Goal: Information Seeking & Learning: Learn about a topic

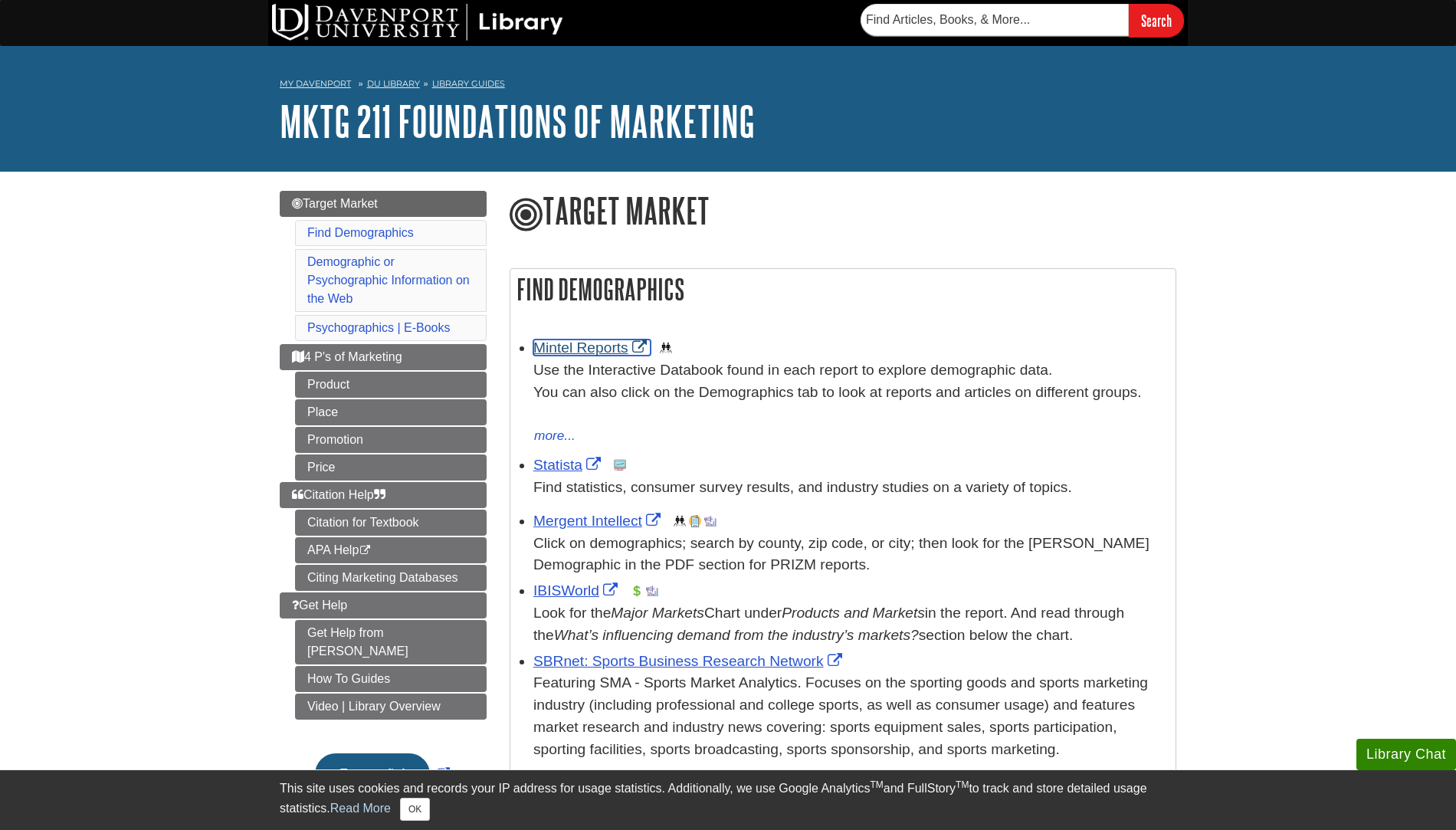
click at [596, 351] on link "Mintel Reports" at bounding box center [591, 347] width 117 height 16
drag, startPoint x: 564, startPoint y: 121, endPoint x: 423, endPoint y: -20, distance: 199.4
click at [593, 342] on link "Mintel Reports" at bounding box center [591, 347] width 117 height 16
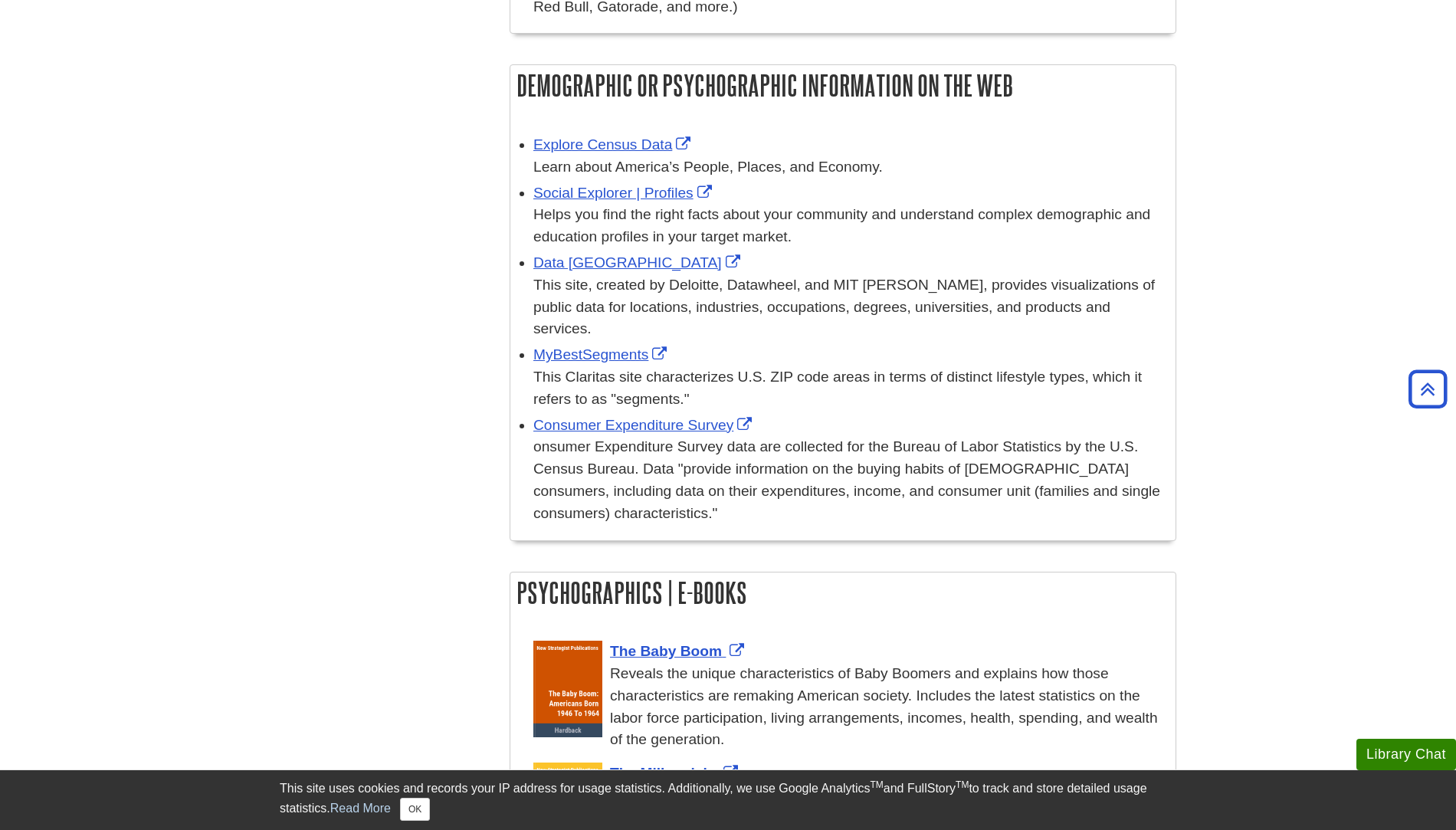
scroll to position [908, 0]
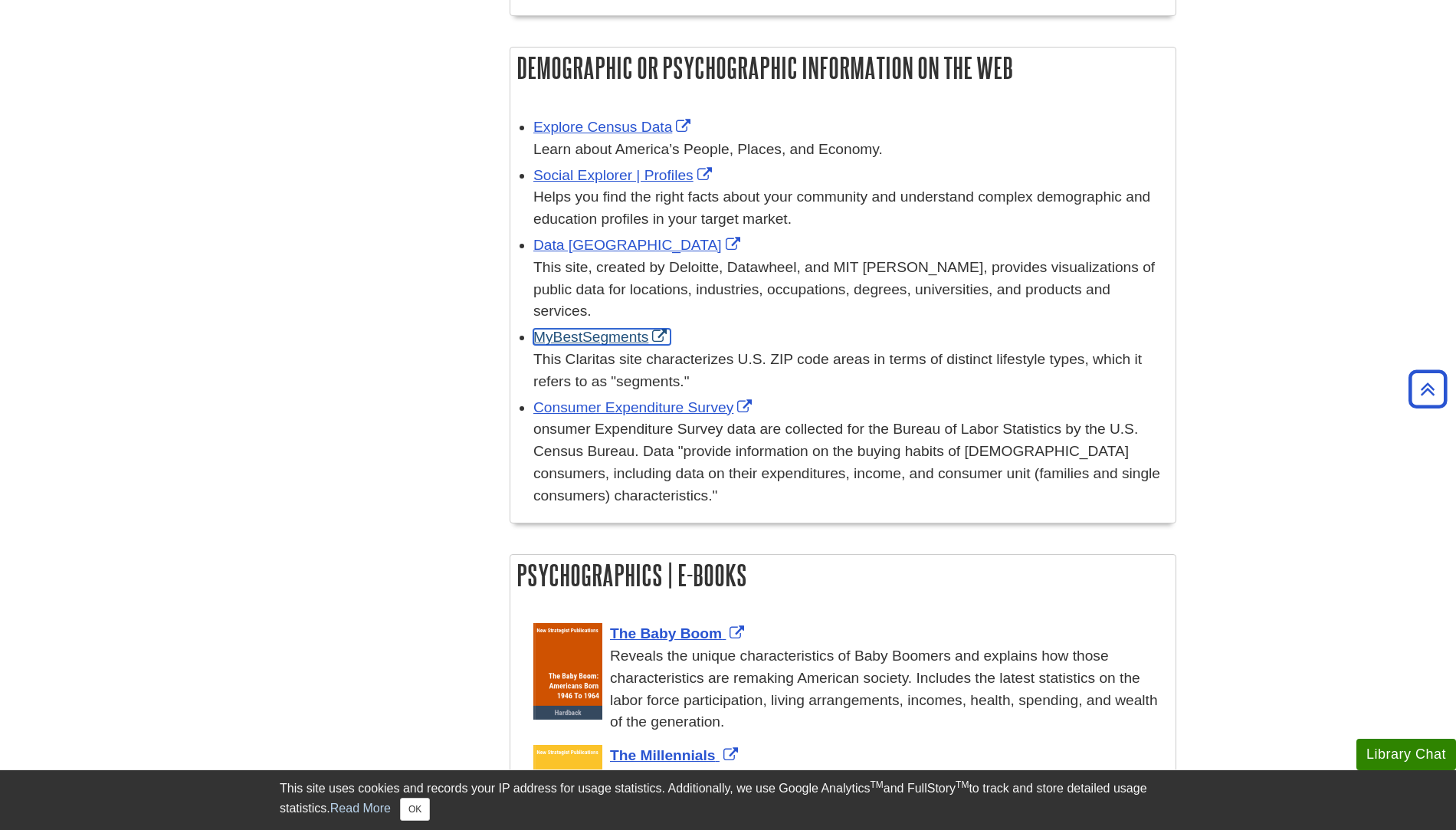
click at [598, 336] on link "MyBestSegments" at bounding box center [601, 336] width 137 height 16
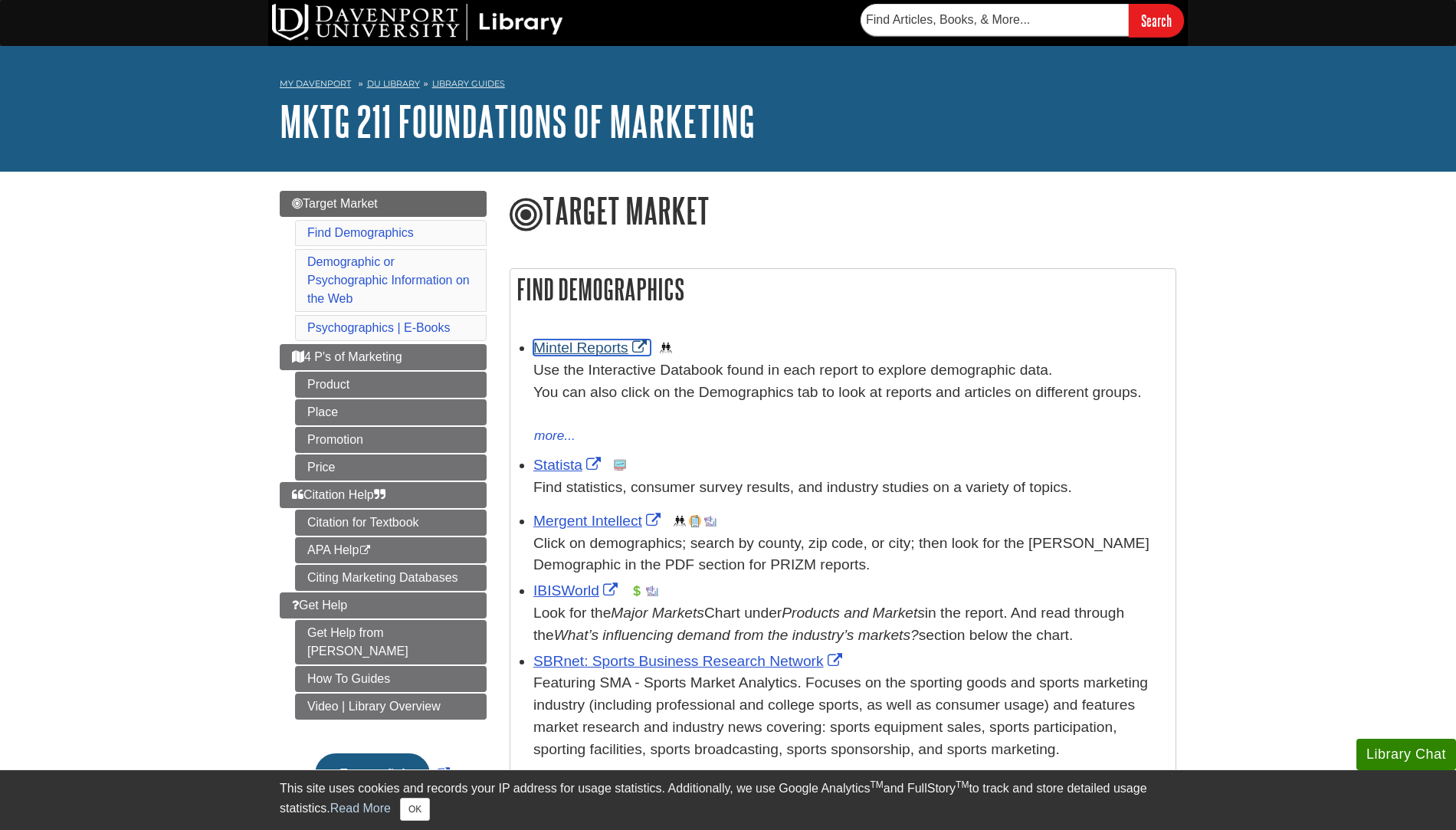
click at [577, 345] on link "Mintel Reports" at bounding box center [591, 347] width 117 height 16
click at [551, 467] on link "Statista" at bounding box center [568, 465] width 71 height 16
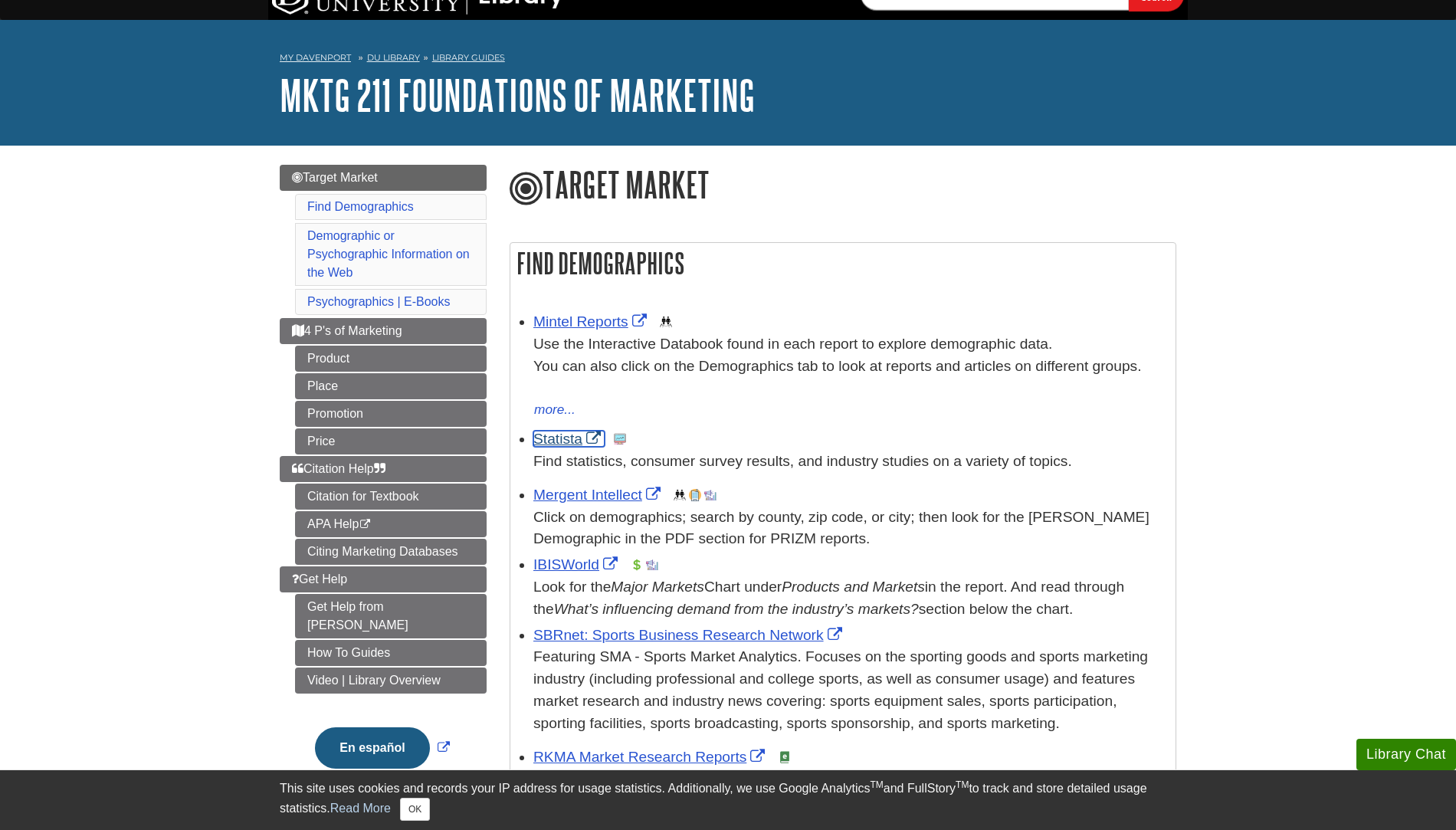
scroll to position [41, 0]
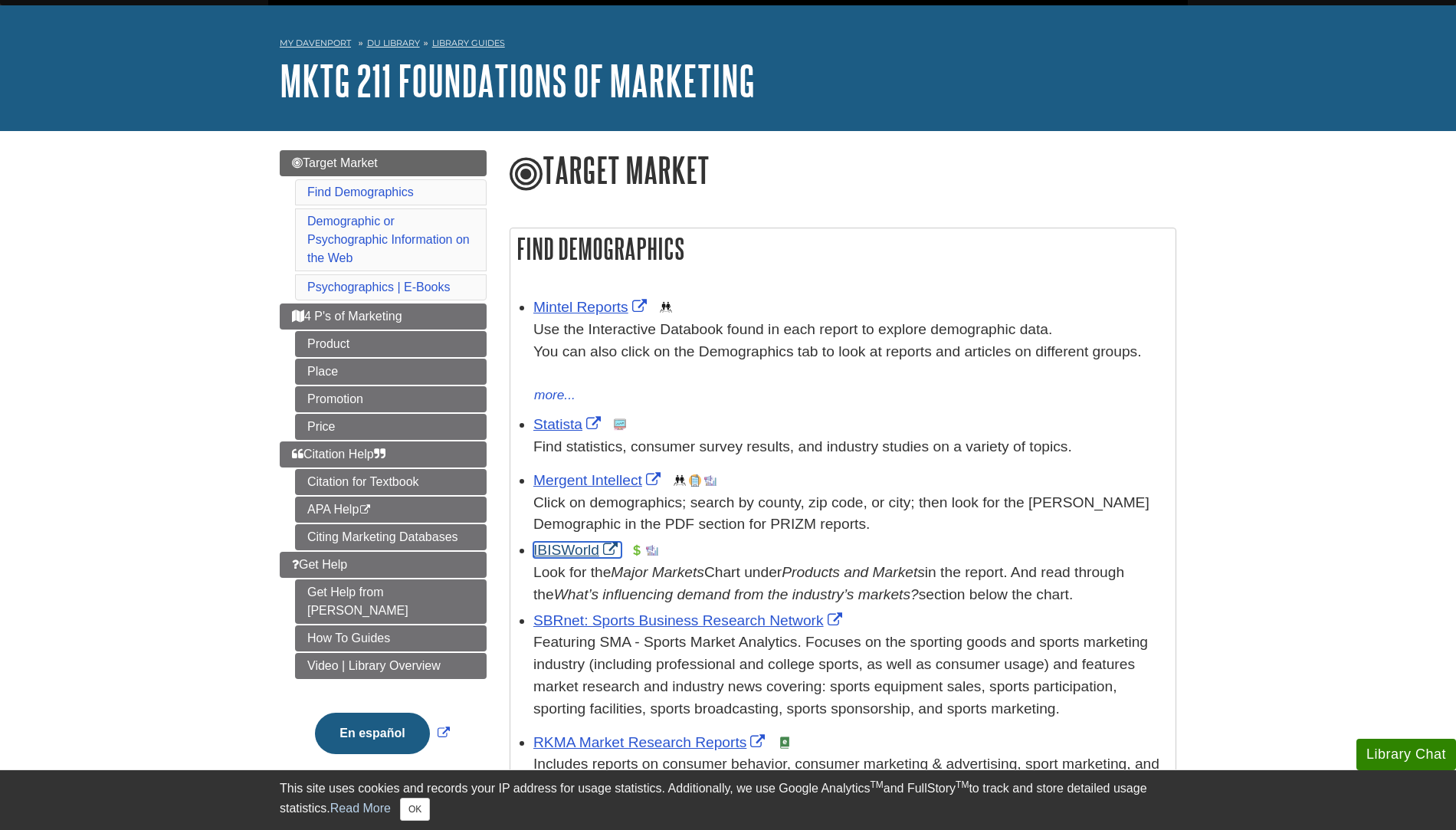
click at [557, 545] on link "IBISWorld" at bounding box center [577, 550] width 88 height 16
